Goal: Find specific page/section: Find specific page/section

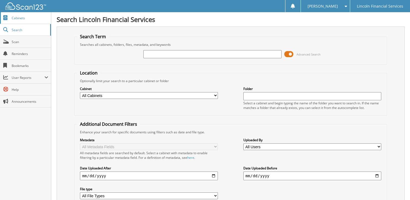
click at [18, 20] on span "Cabinets" at bounding box center [30, 18] width 37 height 5
paste input "75109751"
type input "75109751"
click at [22, 16] on span "Cabinets" at bounding box center [30, 18] width 37 height 5
